Goal: Find specific page/section: Find specific page/section

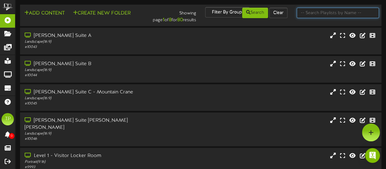
click at [331, 13] on input "text" at bounding box center [338, 13] width 82 height 10
type input "2"
type input "suite 29"
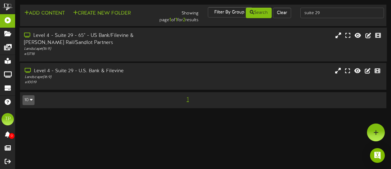
click at [201, 47] on div "Level 4 - Suite 29 - 65" - US Bank/Filevine & [PERSON_NAME] Rail/Sandlot Partne…" at bounding box center [202, 44] width 367 height 25
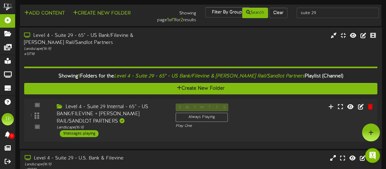
click at [259, 112] on div "S M T W T F S Always Playing Play One" at bounding box center [215, 116] width 89 height 25
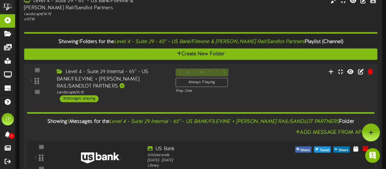
click at [252, 79] on div "S M T W T F S Always Playing Play One" at bounding box center [215, 81] width 89 height 25
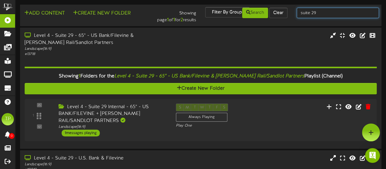
click at [341, 18] on input "suite 29" at bounding box center [338, 13] width 82 height 10
type input "suite 33"
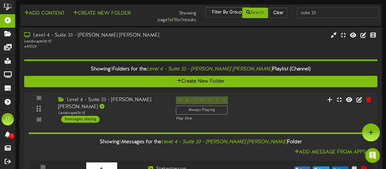
scroll to position [41, 0]
